Goal: Task Accomplishment & Management: Manage account settings

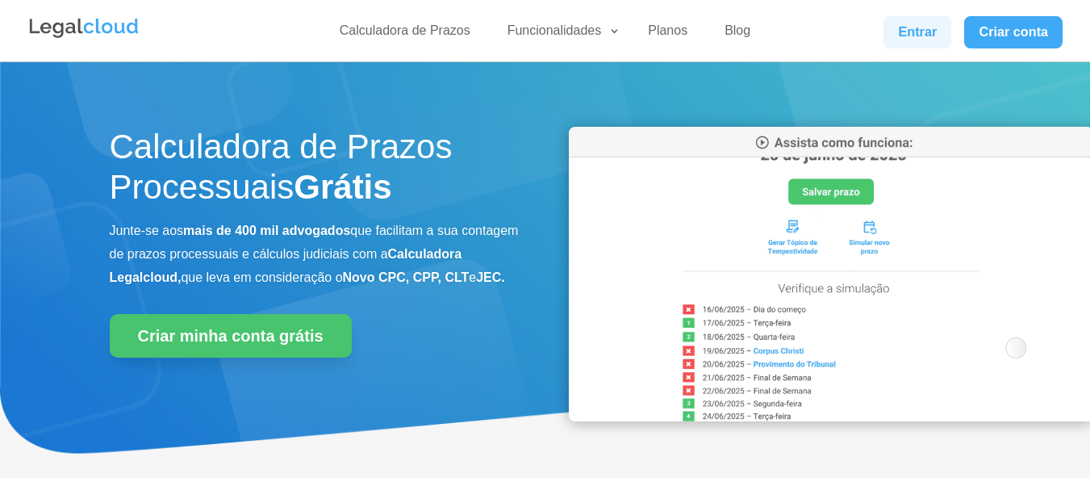
click at [913, 24] on link "Entrar" at bounding box center [918, 32] width 68 height 32
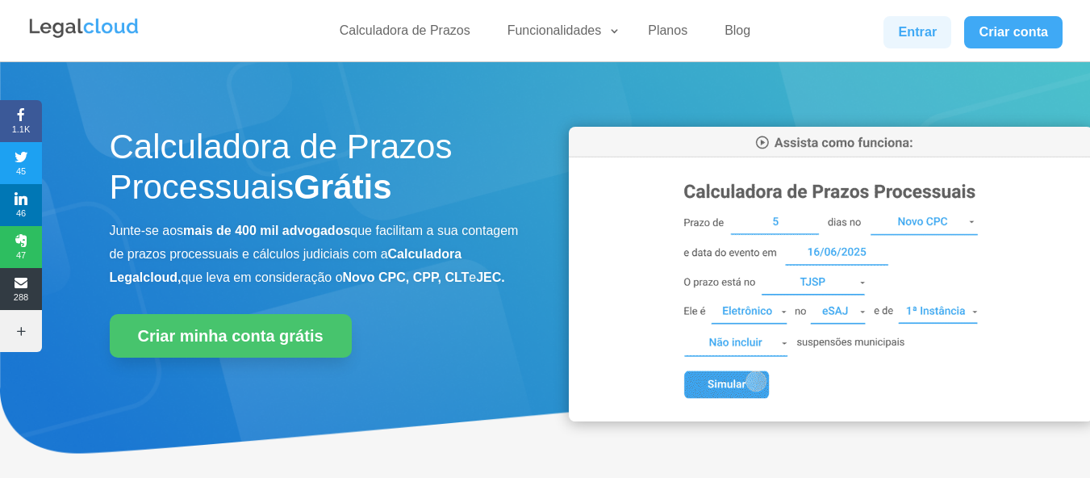
click at [935, 29] on link "Entrar" at bounding box center [918, 32] width 68 height 32
